Goal: Check status: Check status

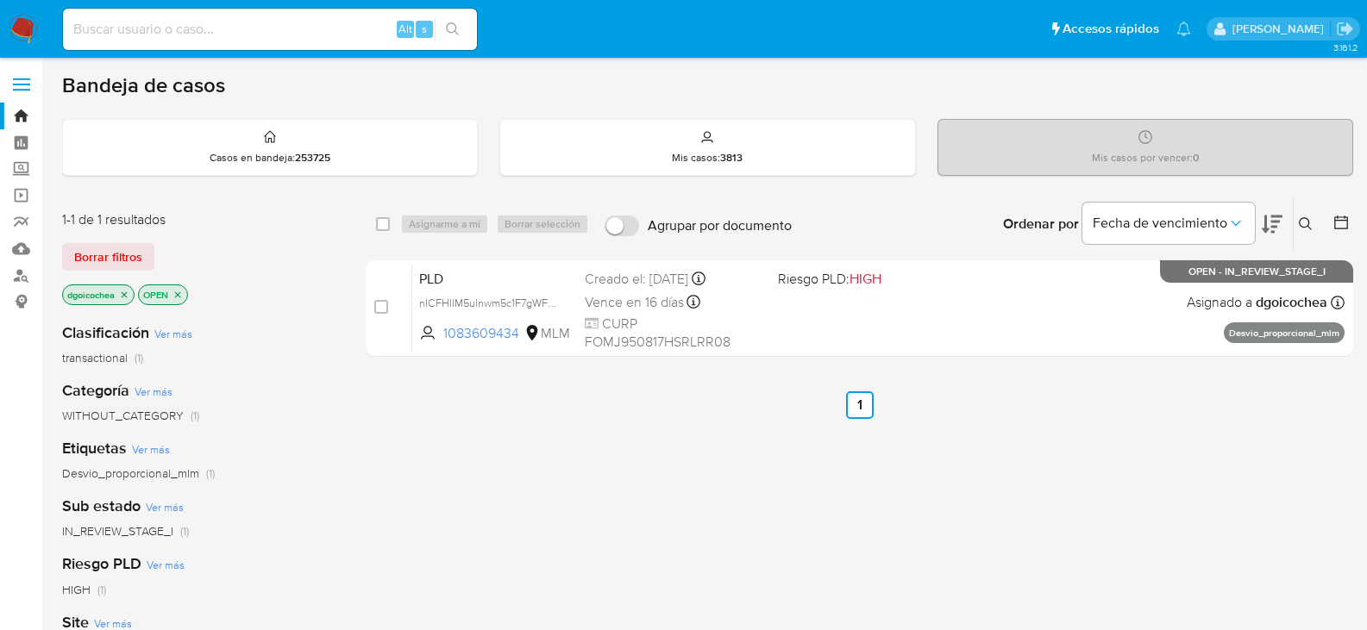
click at [1310, 211] on div "Ingrese ID de usuario o caso Buscar Borrar filtros" at bounding box center [1307, 223] width 29 height 53
click at [1304, 216] on button at bounding box center [1307, 224] width 28 height 21
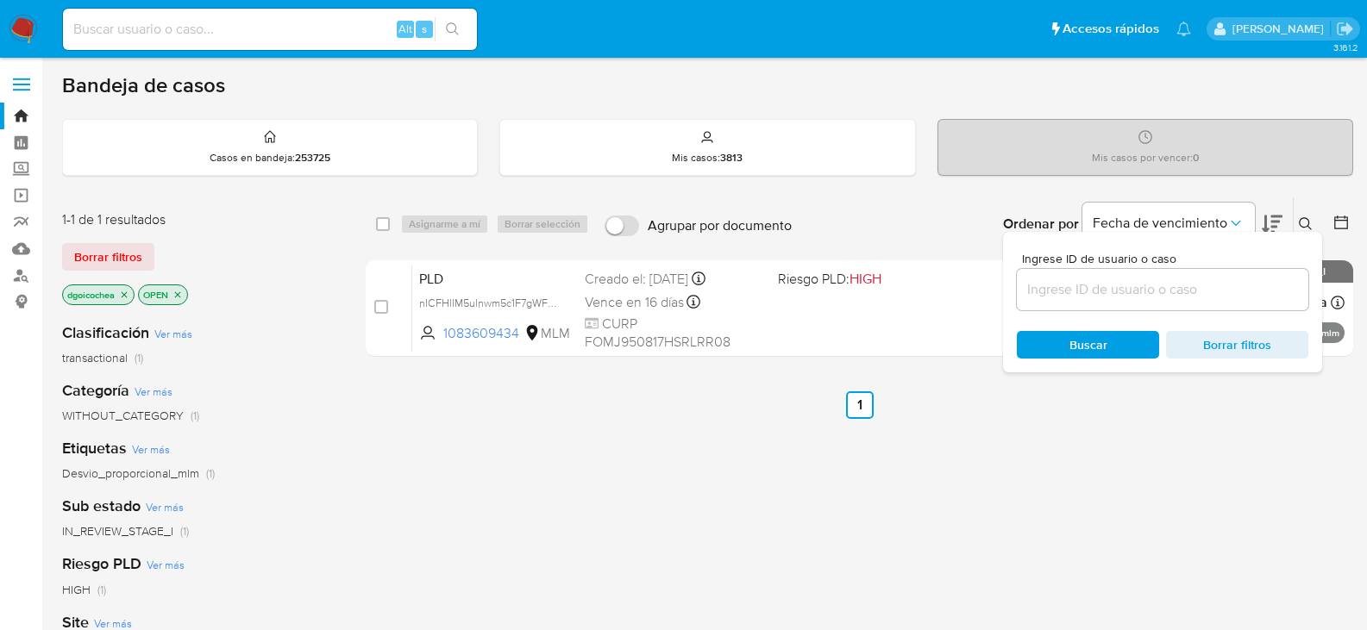
click at [1196, 277] on div at bounding box center [1162, 289] width 291 height 41
click at [1191, 288] on input at bounding box center [1162, 290] width 291 height 22
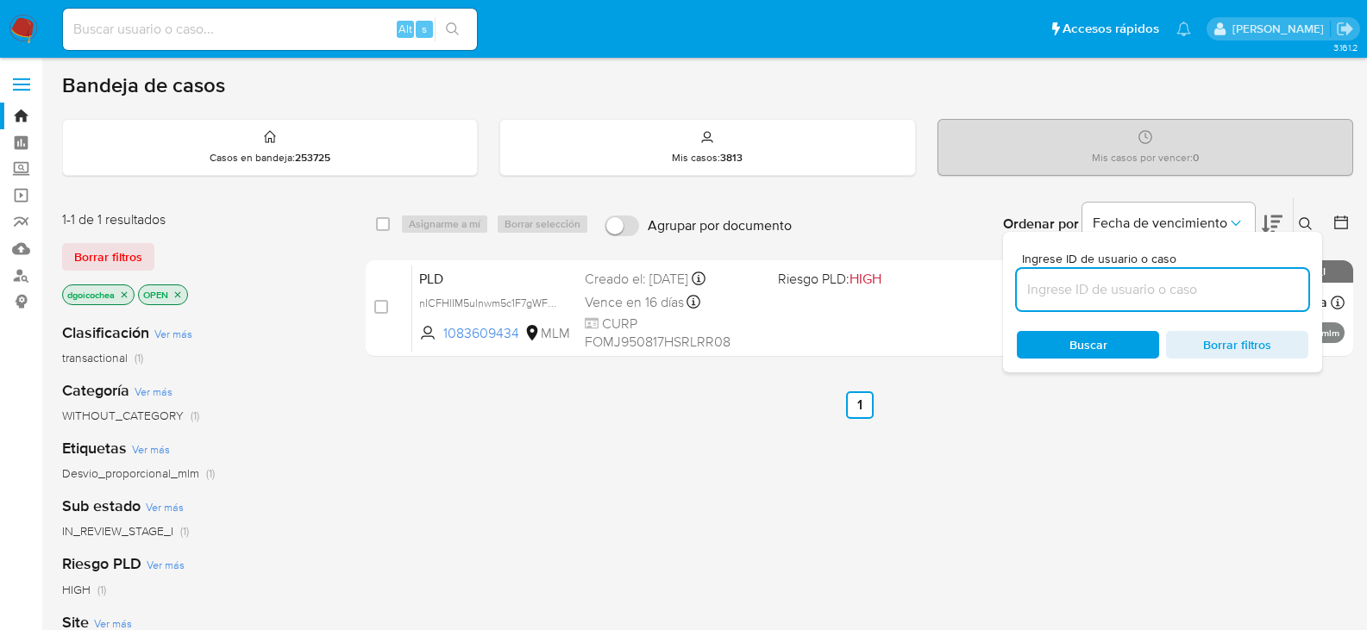
paste input "171738392"
type input "171738392"
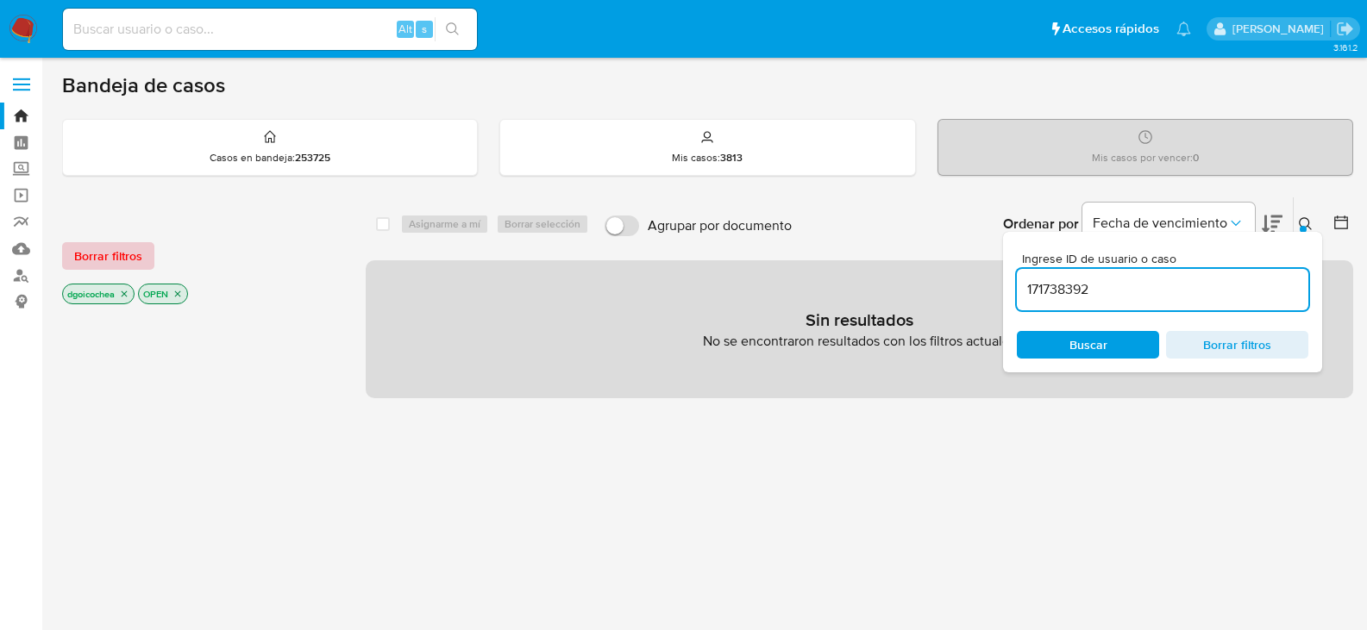
click at [128, 263] on span "Borrar filtros" at bounding box center [108, 256] width 68 height 24
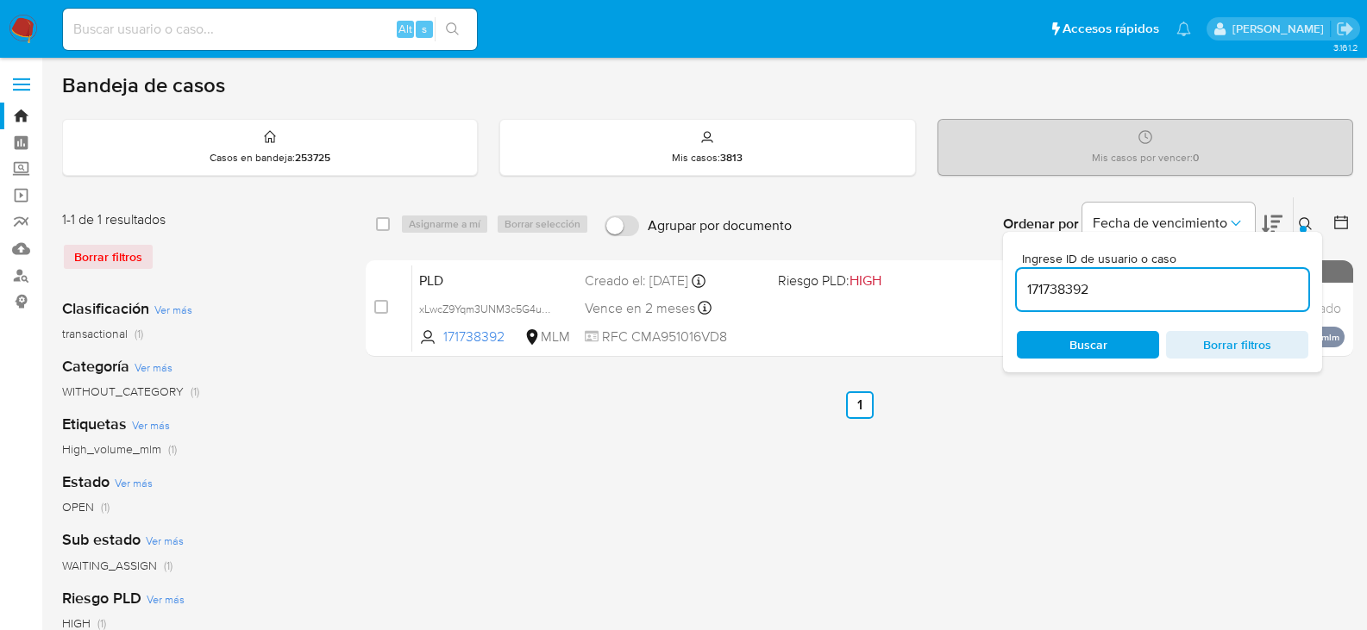
click at [1305, 219] on icon at bounding box center [1306, 224] width 14 height 14
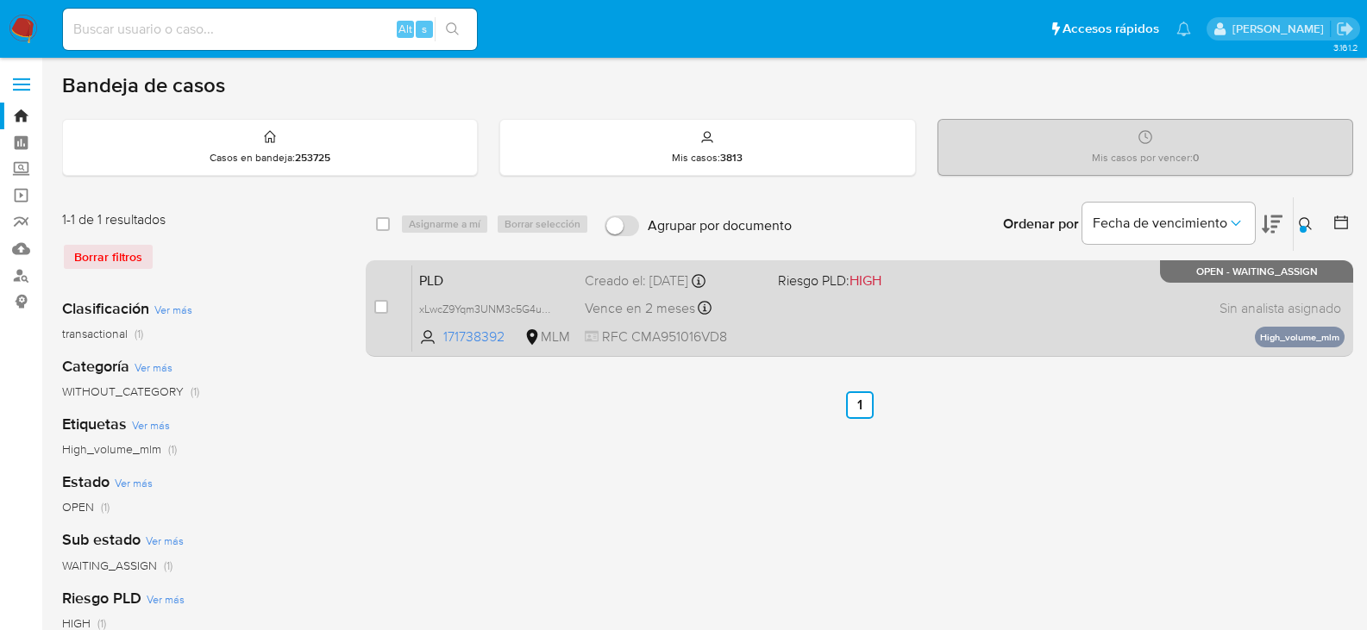
click at [417, 270] on div "PLD xLwcZ9Yqm3UNM3c5G4uHLmuh 171738392 MLM Riesgo PLD: HIGH Creado el: [DATE] C…" at bounding box center [878, 308] width 932 height 87
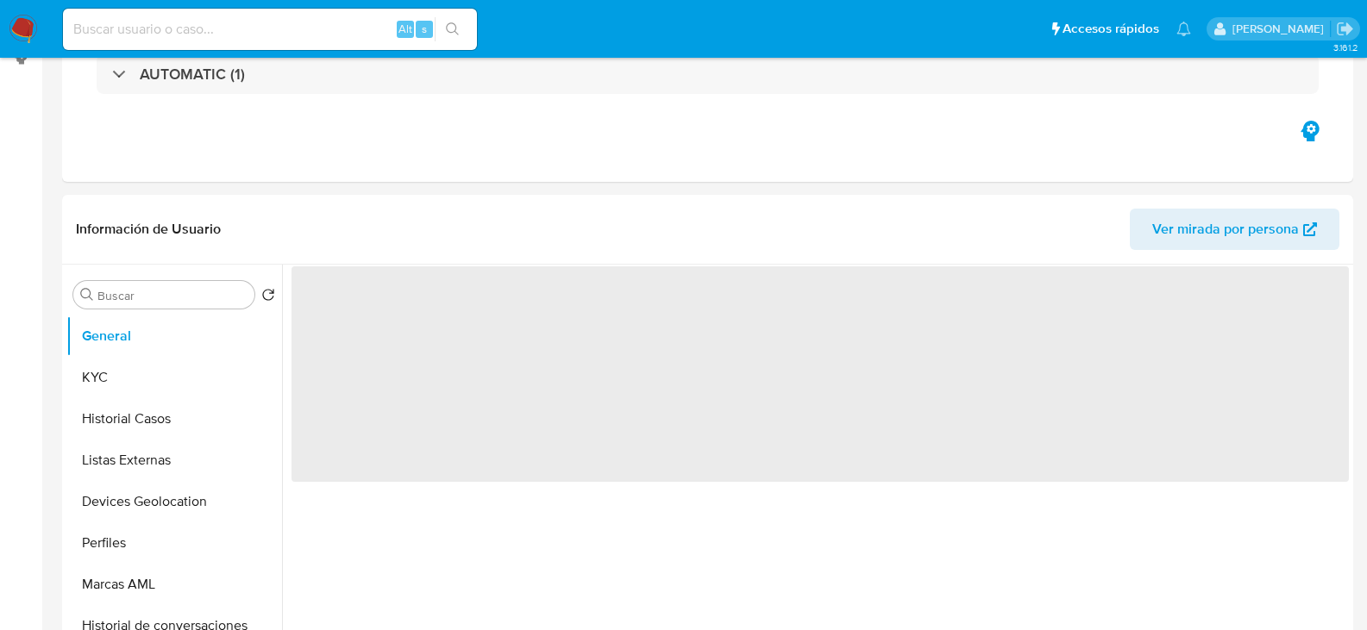
select select "10"
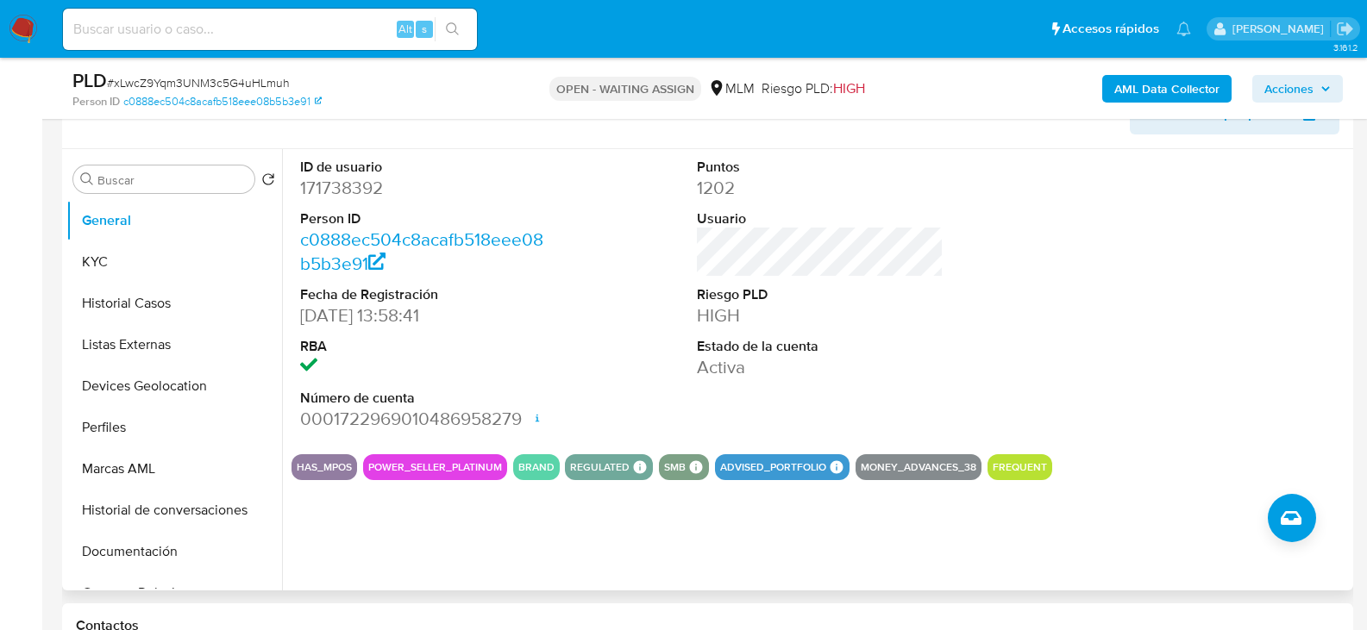
scroll to position [259, 0]
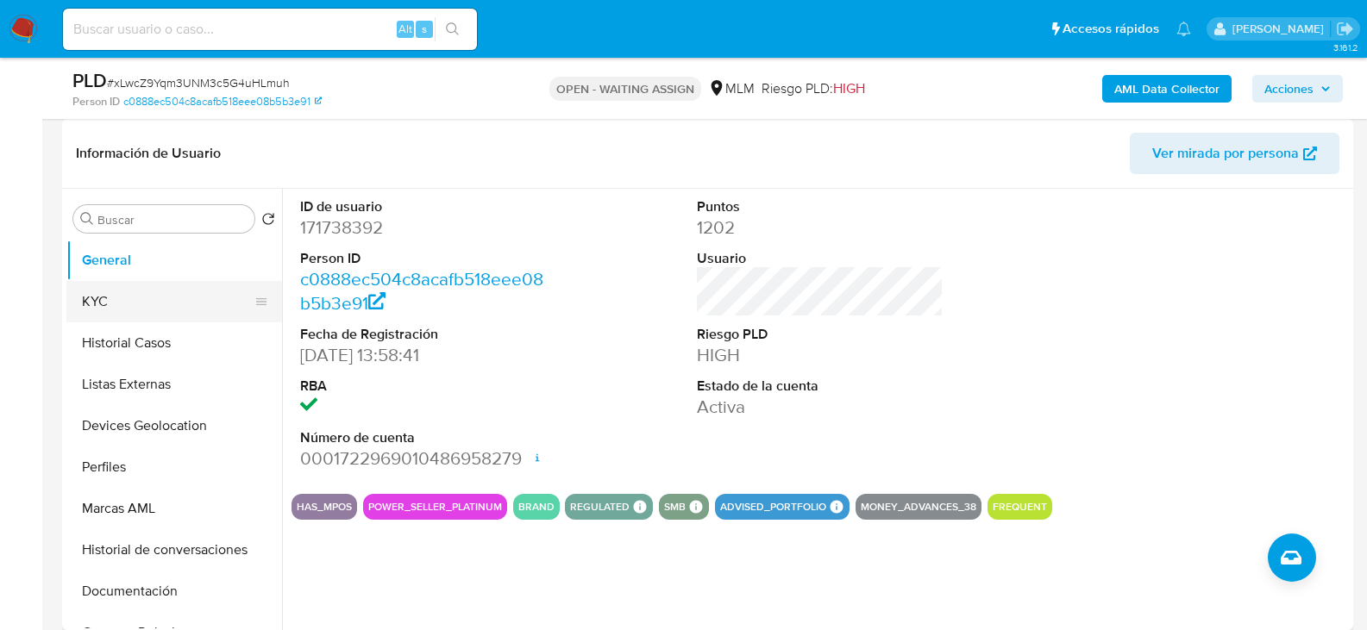
click at [160, 304] on button "KYC" at bounding box center [167, 301] width 202 height 41
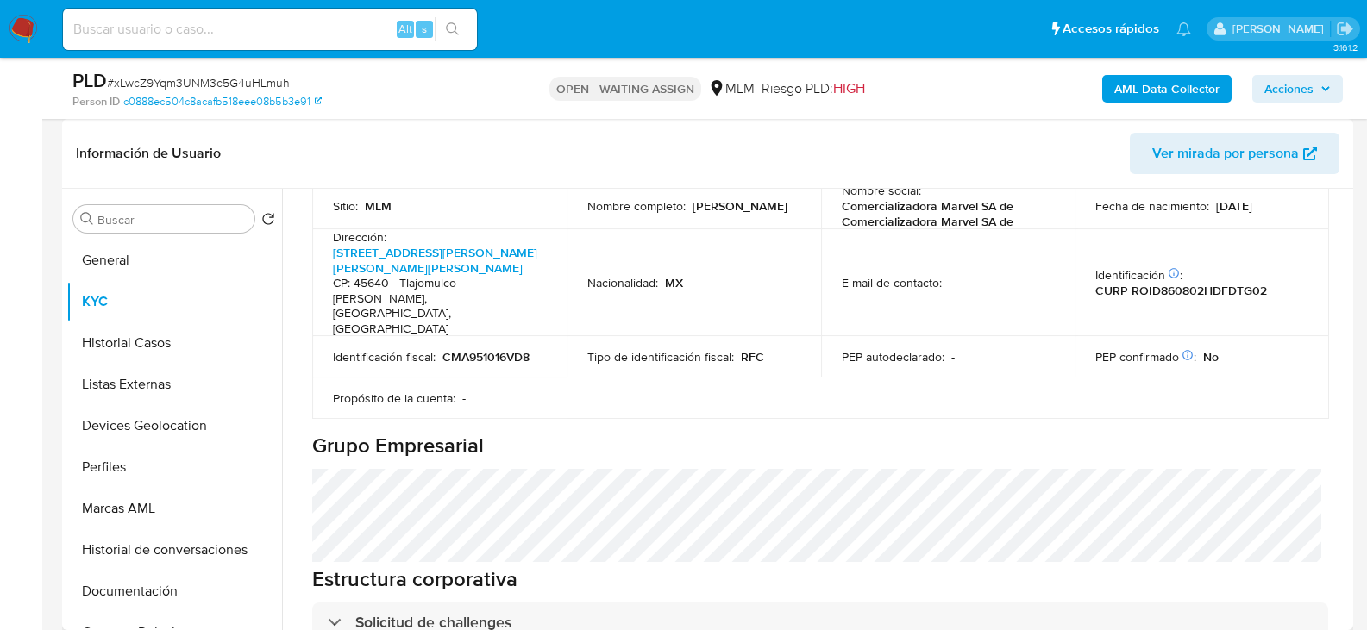
scroll to position [690, 0]
